Goal: Task Accomplishment & Management: Use online tool/utility

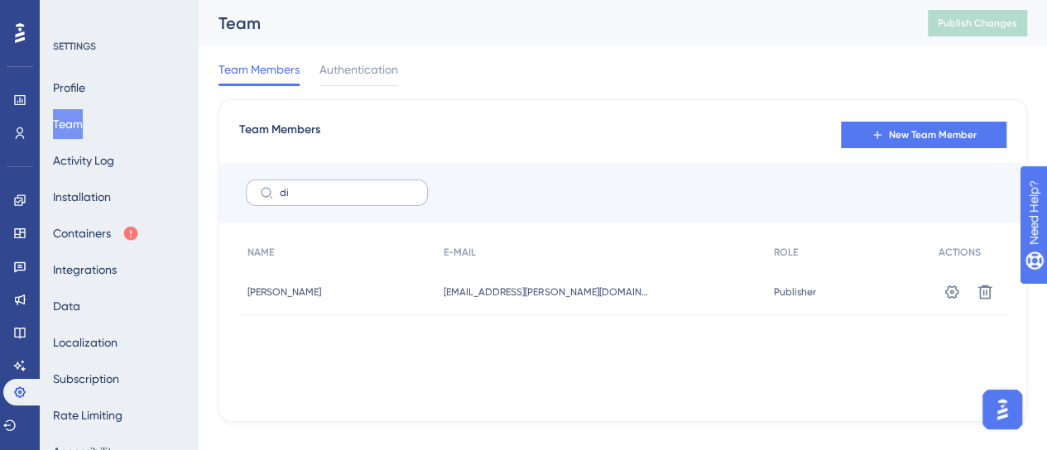
type input "d"
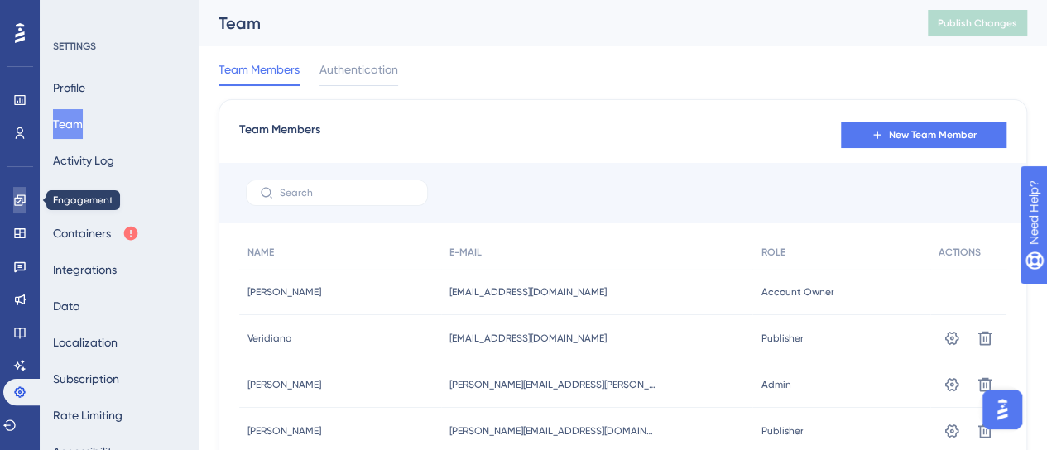
click at [26, 205] on link at bounding box center [19, 200] width 13 height 26
click at [18, 205] on icon at bounding box center [19, 200] width 11 height 11
click at [26, 238] on link at bounding box center [19, 233] width 13 height 26
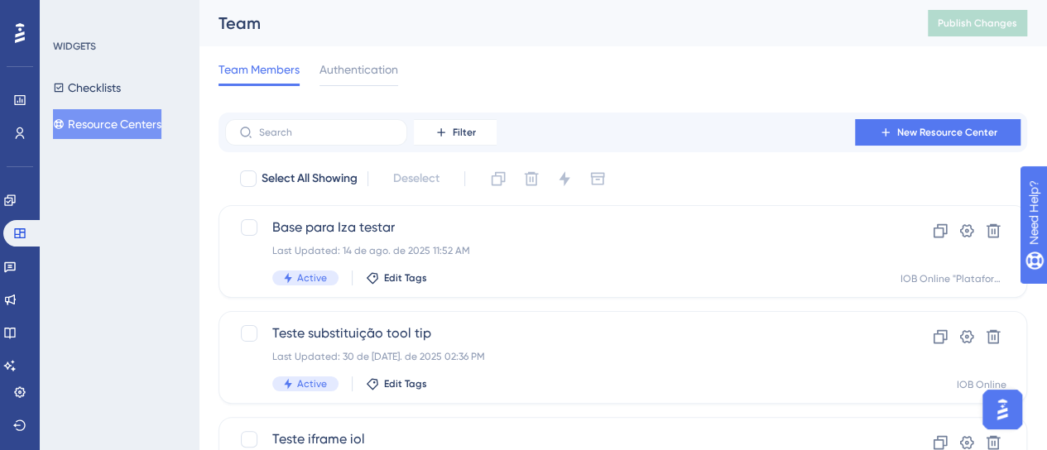
click at [145, 127] on button "Resource Centers" at bounding box center [107, 124] width 108 height 30
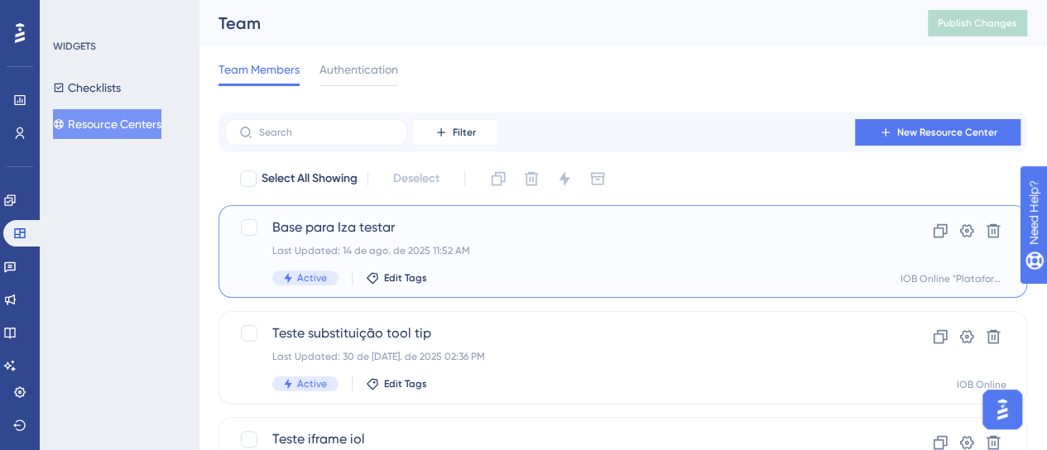
click at [707, 225] on span "Base para Iza testar" at bounding box center [556, 228] width 569 height 20
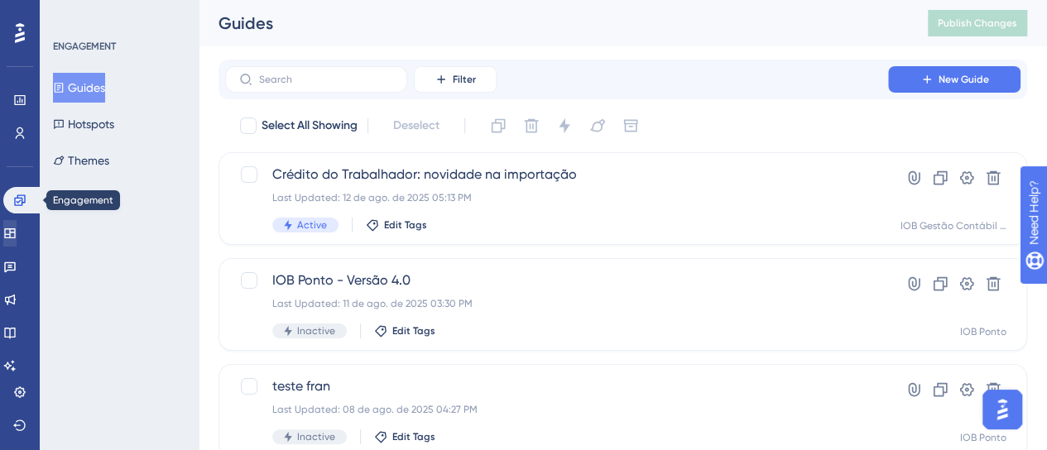
click at [38, 233] on div "Performance Users Engagement Widgets Feedback Product Updates Knowledge Base AI…" at bounding box center [20, 225] width 40 height 450
click at [15, 238] on icon at bounding box center [9, 234] width 11 height 10
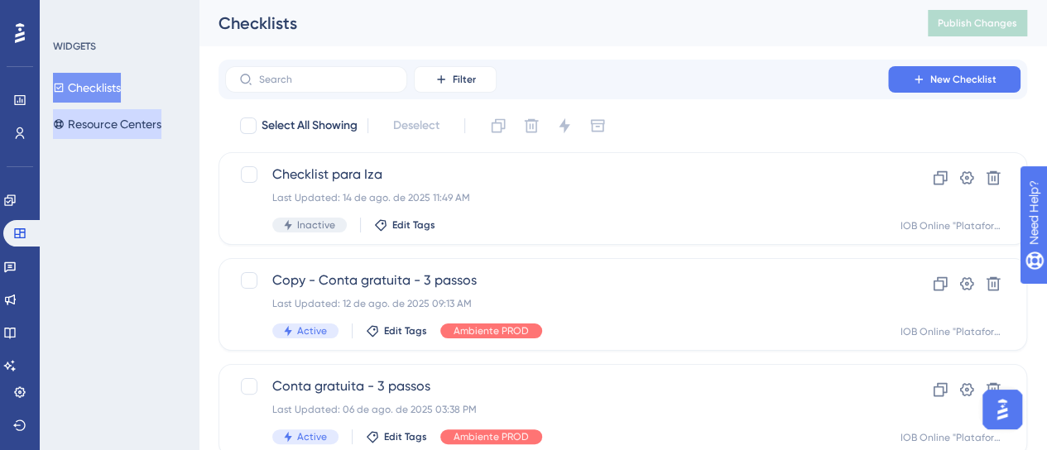
click at [132, 130] on button "Resource Centers" at bounding box center [107, 124] width 108 height 30
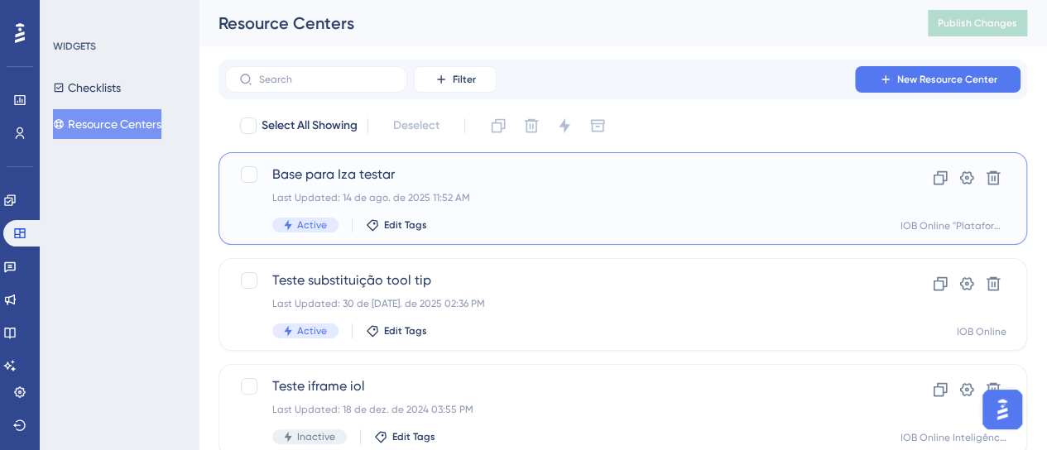
click at [619, 218] on div "Active Edit Tags" at bounding box center [556, 225] width 569 height 15
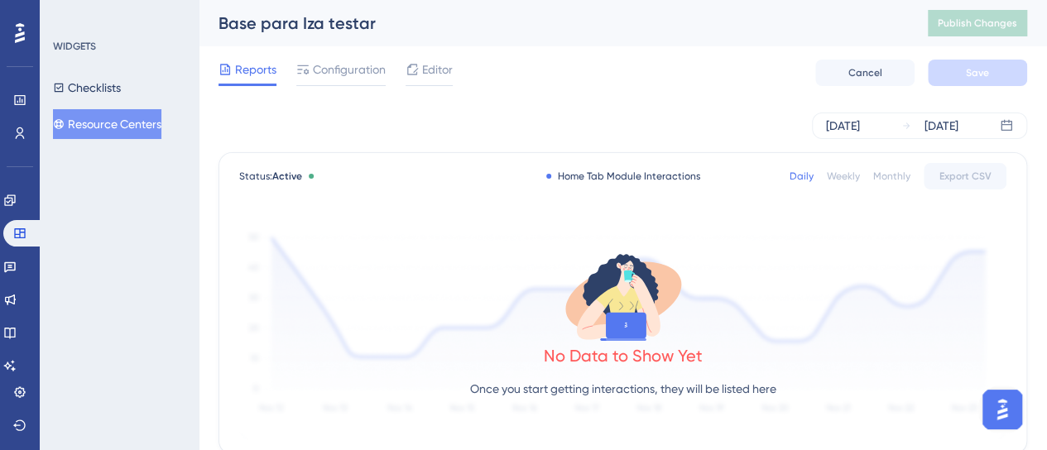
click at [123, 132] on button "Resource Centers" at bounding box center [107, 124] width 108 height 30
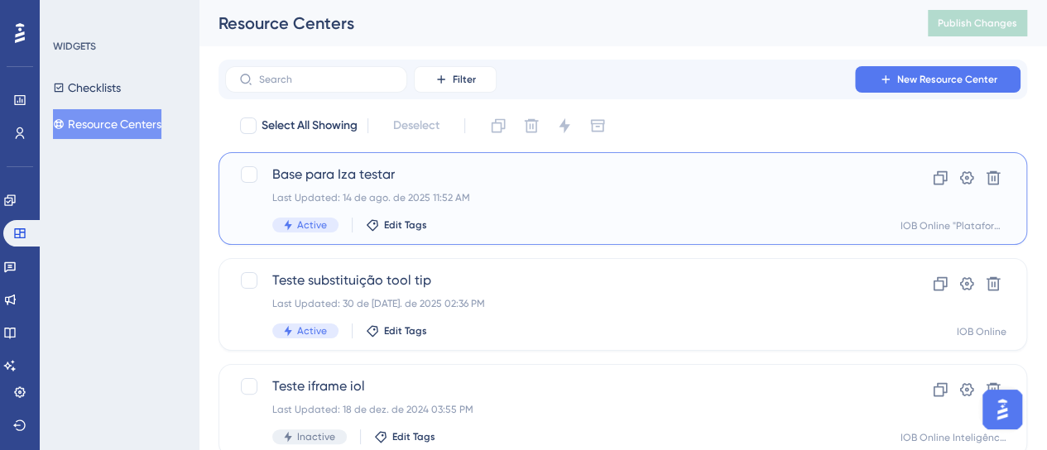
click at [606, 219] on div "Active Edit Tags" at bounding box center [556, 225] width 569 height 15
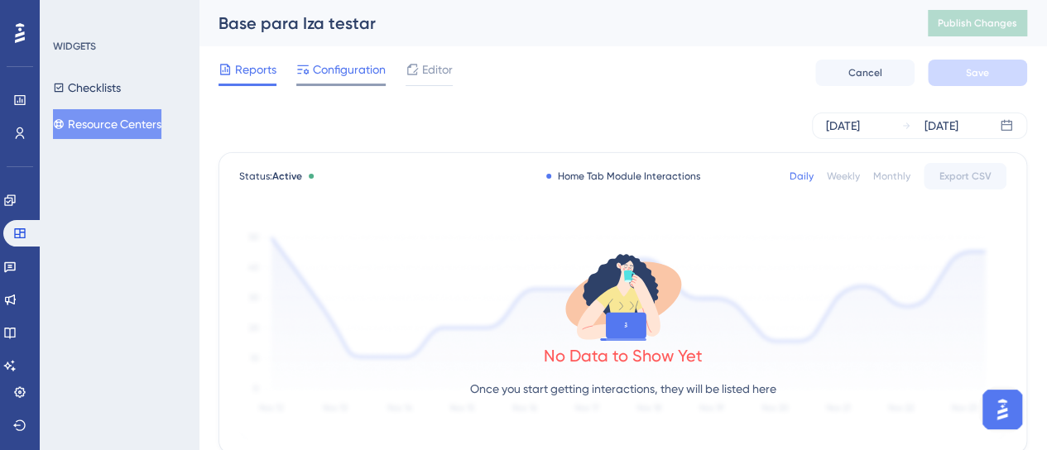
click at [308, 69] on icon at bounding box center [302, 69] width 13 height 13
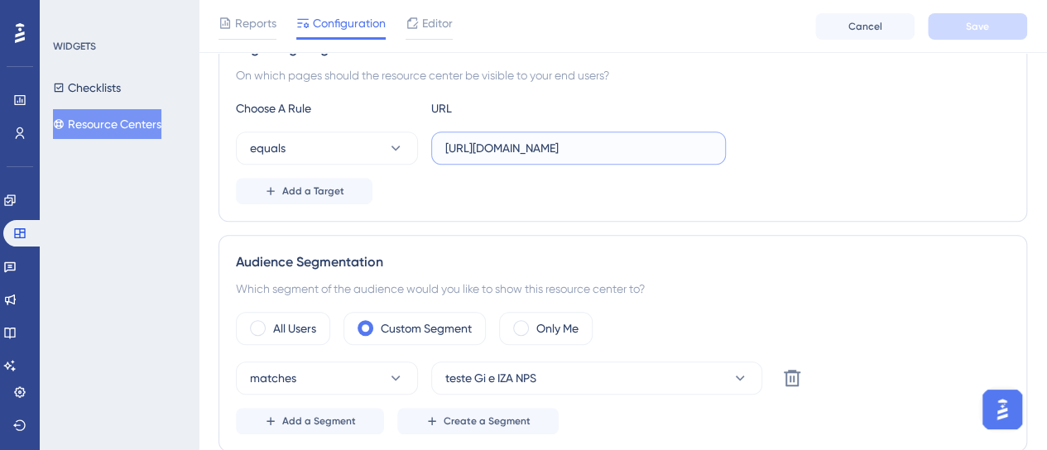
scroll to position [0, 57]
drag, startPoint x: 624, startPoint y: 147, endPoint x: 886, endPoint y: 142, distance: 261.7
click at [886, 142] on div "equals https://dev-app.iob.com.br/app/ext/hub-de-documentos/" at bounding box center [623, 148] width 774 height 33
type input "https://dev-app.iob.com.br/app"
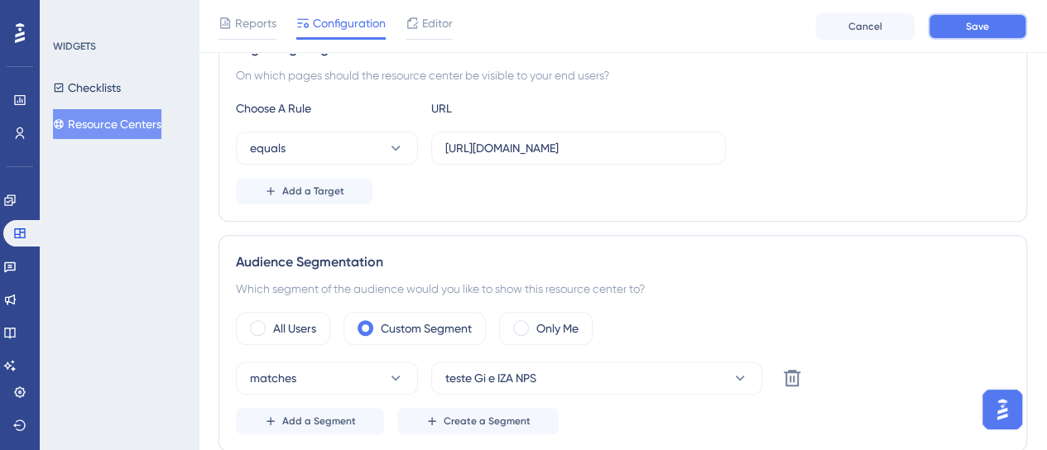
click at [949, 30] on button "Save" at bounding box center [977, 26] width 99 height 26
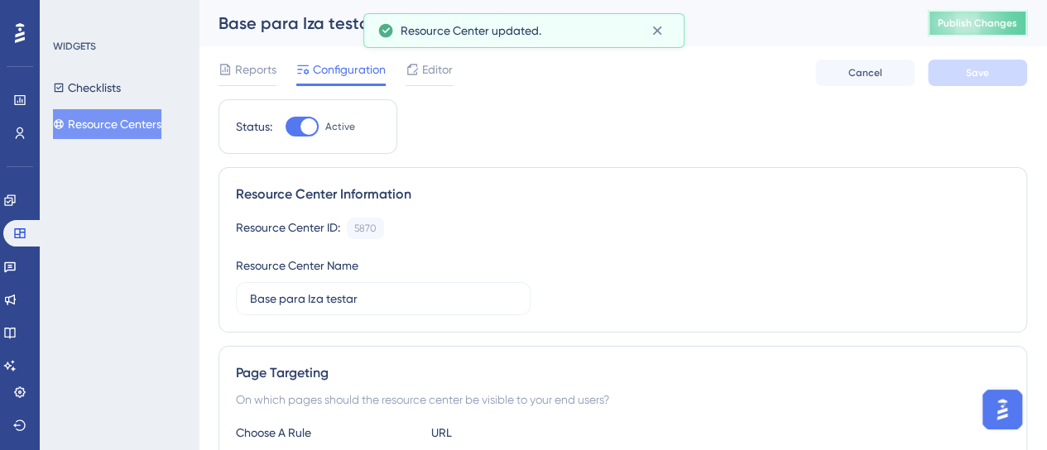
click at [1000, 22] on span "Publish Changes" at bounding box center [977, 23] width 79 height 13
